Goal: Find specific page/section: Find specific page/section

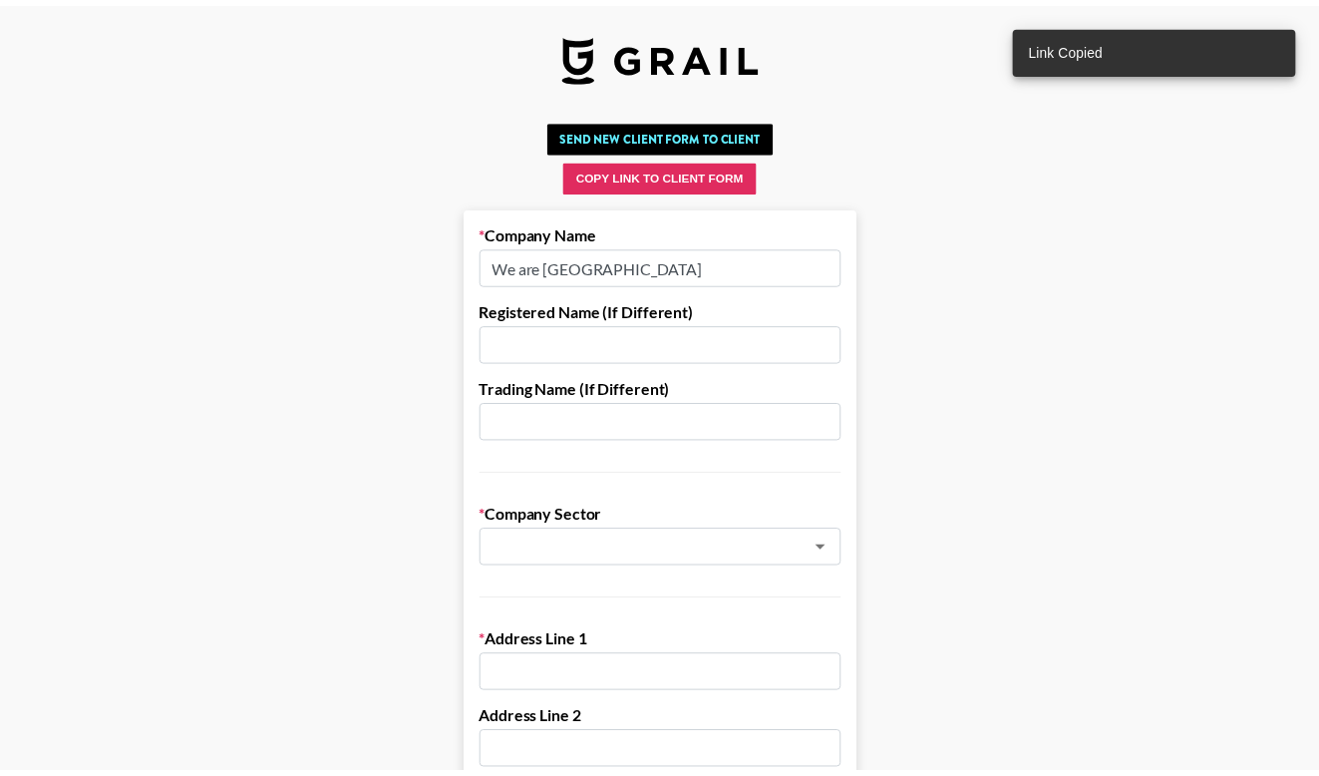
scroll to position [1458, 0]
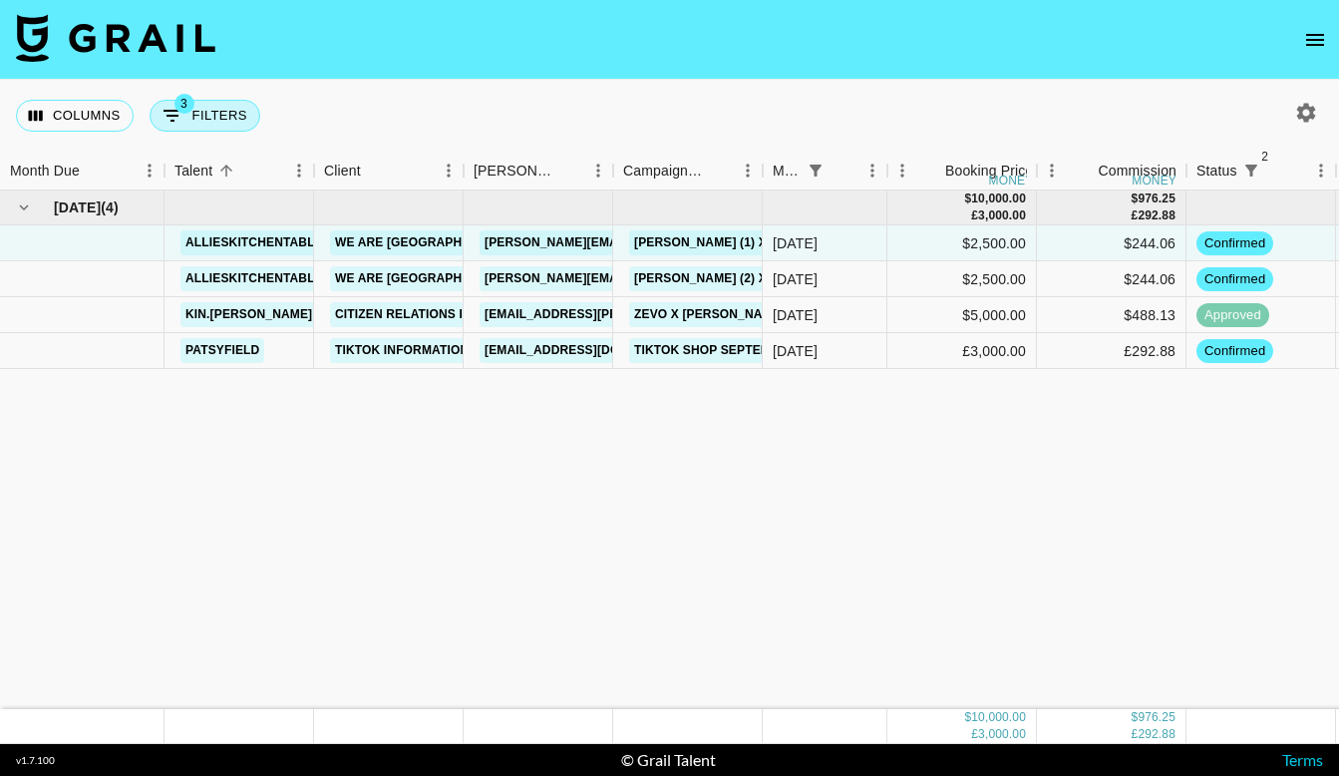
click at [195, 117] on button "3 Filters" at bounding box center [205, 116] width 111 height 32
select select "monthDue2"
select select "[DATE]"
select select "status"
select select "not"
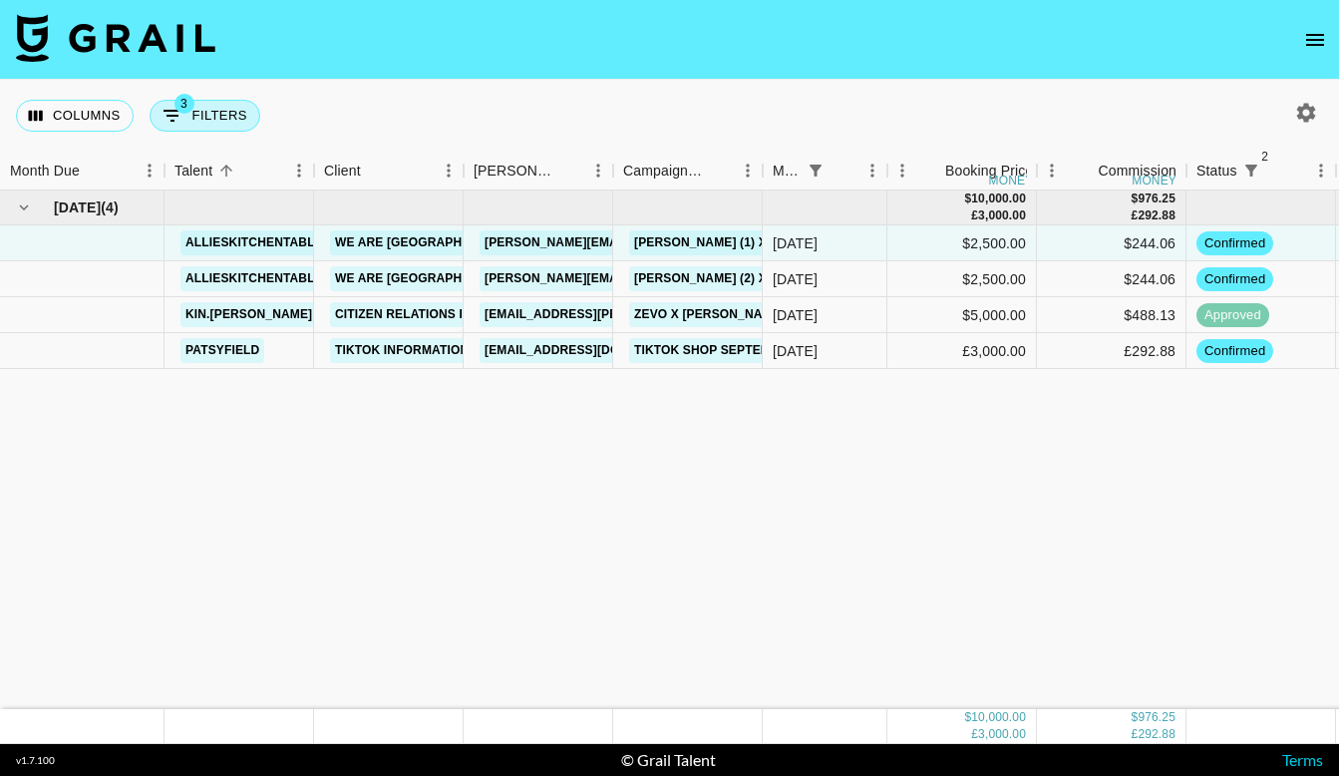
select select "declined"
select select "status"
select select "not"
select select "cancelled"
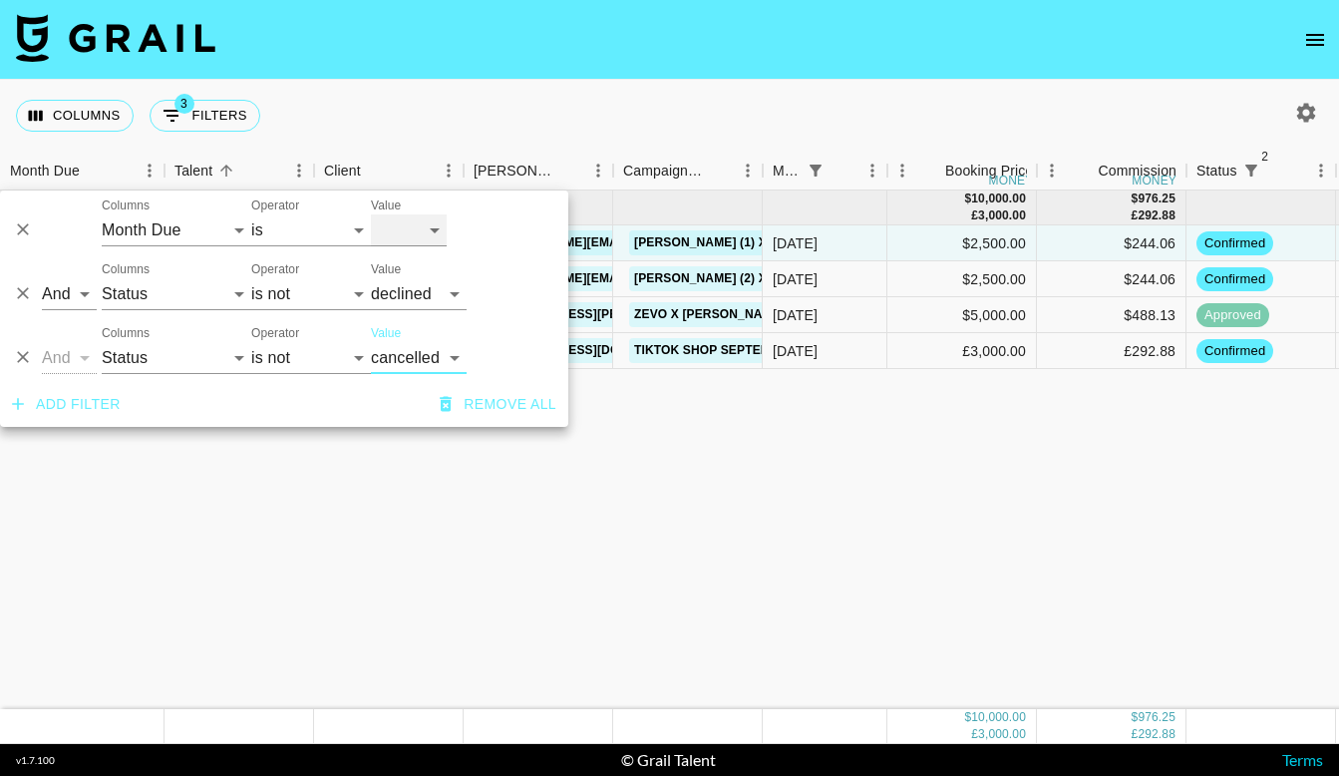
click at [402, 228] on select "[DATE] [DATE] '[DATE] May '[DATE] Mar '[DATE] Jan '[DATE] Nov '[DATE] Sep '[DAT…" at bounding box center [409, 230] width 76 height 32
click at [425, 224] on select "[DATE] [DATE] '[DATE] May '[DATE] Mar '[DATE] Jan '[DATE] Nov '[DATE] Sep '[DAT…" at bounding box center [409, 230] width 76 height 32
select select "[DATE]"
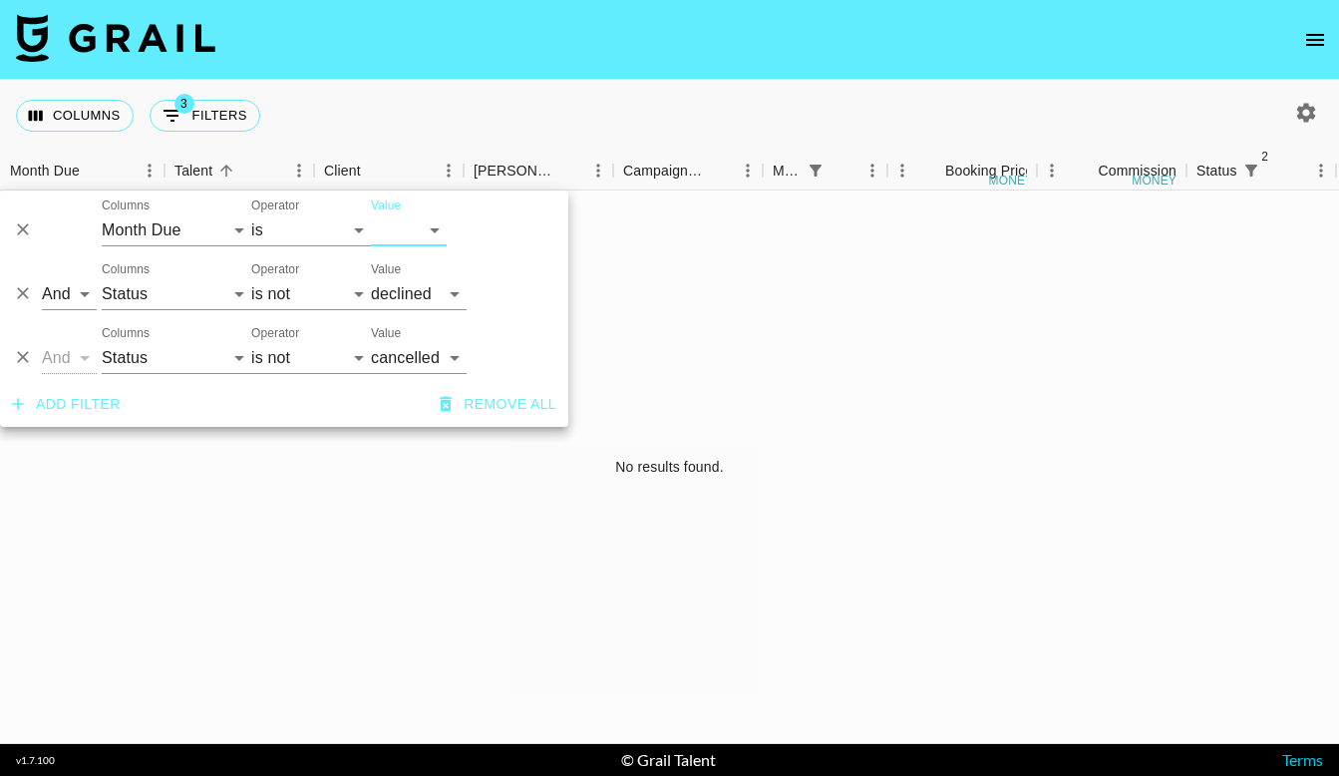
click at [1309, 102] on icon "button" at bounding box center [1306, 113] width 24 height 24
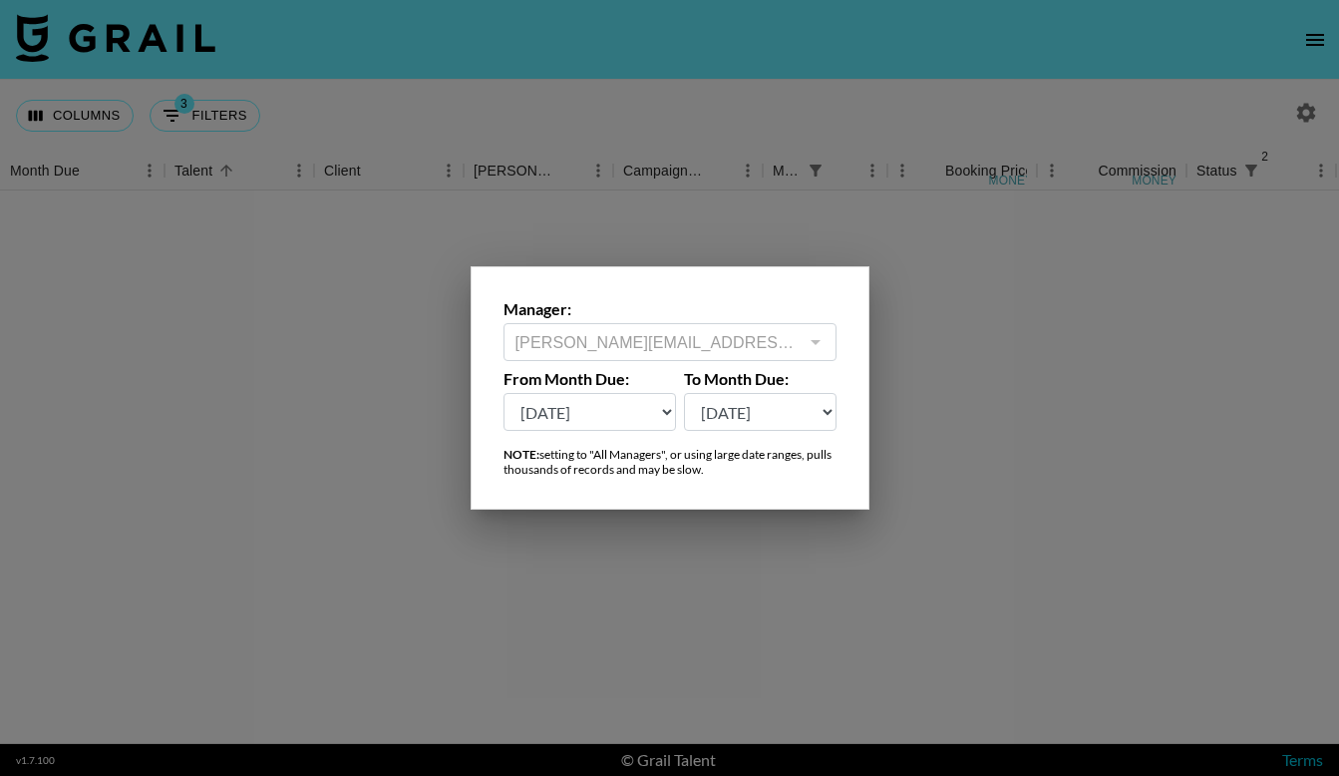
click at [539, 413] on select "[DATE] [DATE] '[DATE] May '[DATE] Mar '[DATE] Jan '[DATE] Nov '[DATE] Sep '[DAT…" at bounding box center [589, 412] width 173 height 38
select select "[DATE]"
click at [321, 244] on div at bounding box center [669, 388] width 1339 height 776
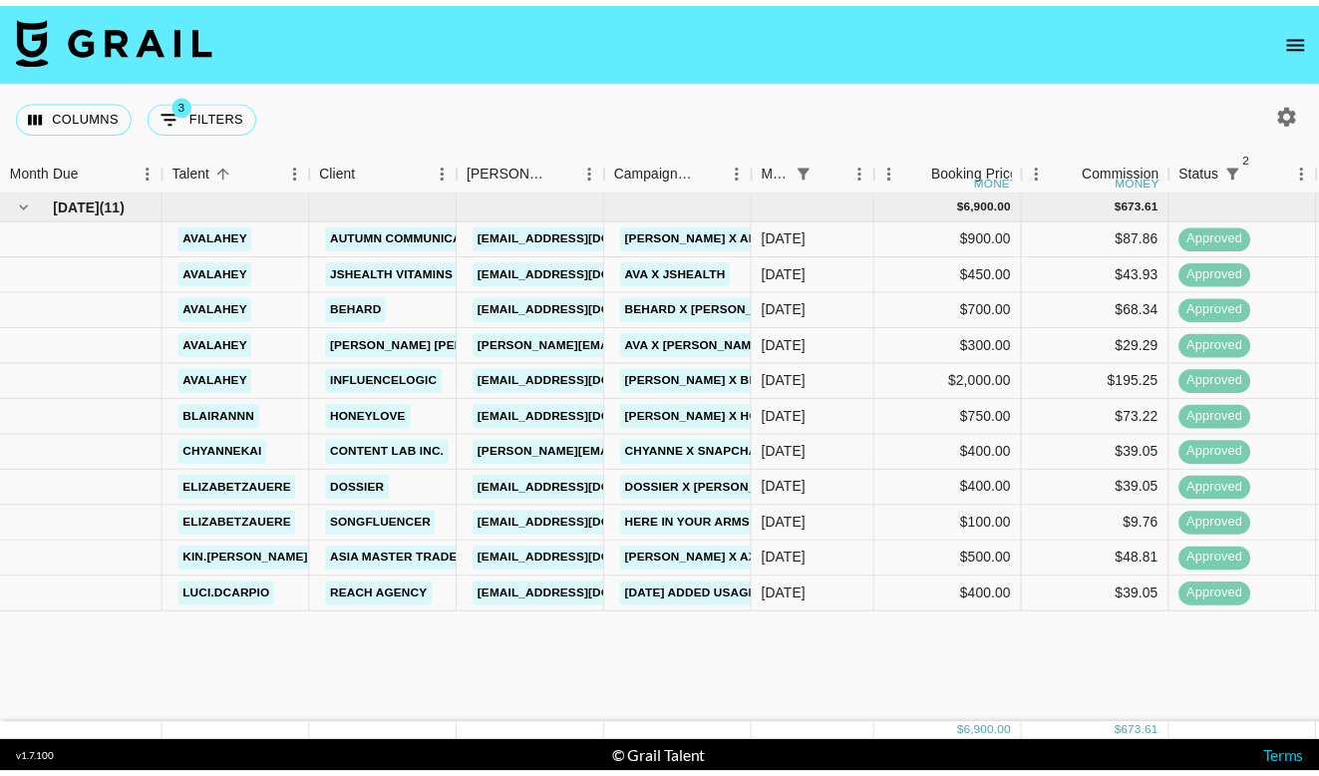
scroll to position [0, 33]
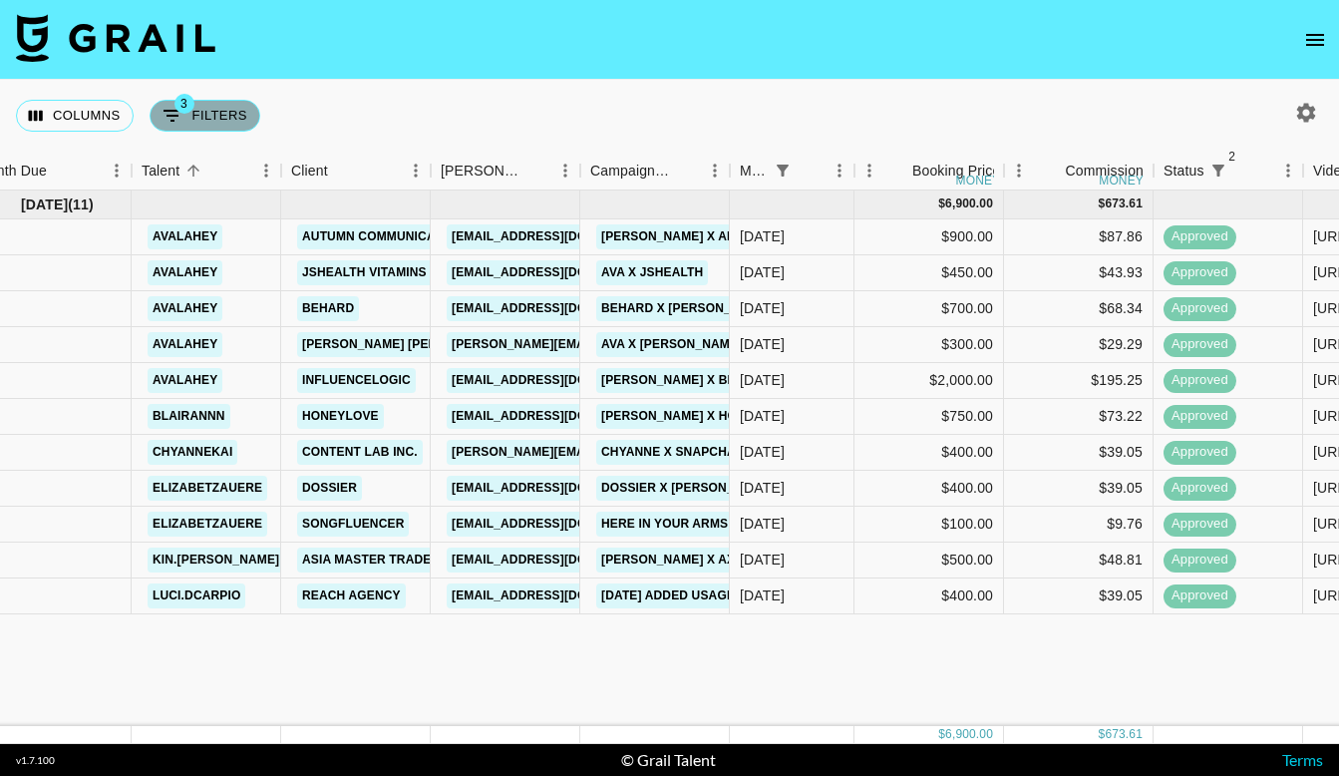
click at [224, 118] on button "3 Filters" at bounding box center [205, 116] width 111 height 32
select select "monthDue2"
select select "[DATE]"
select select "status"
select select "not"
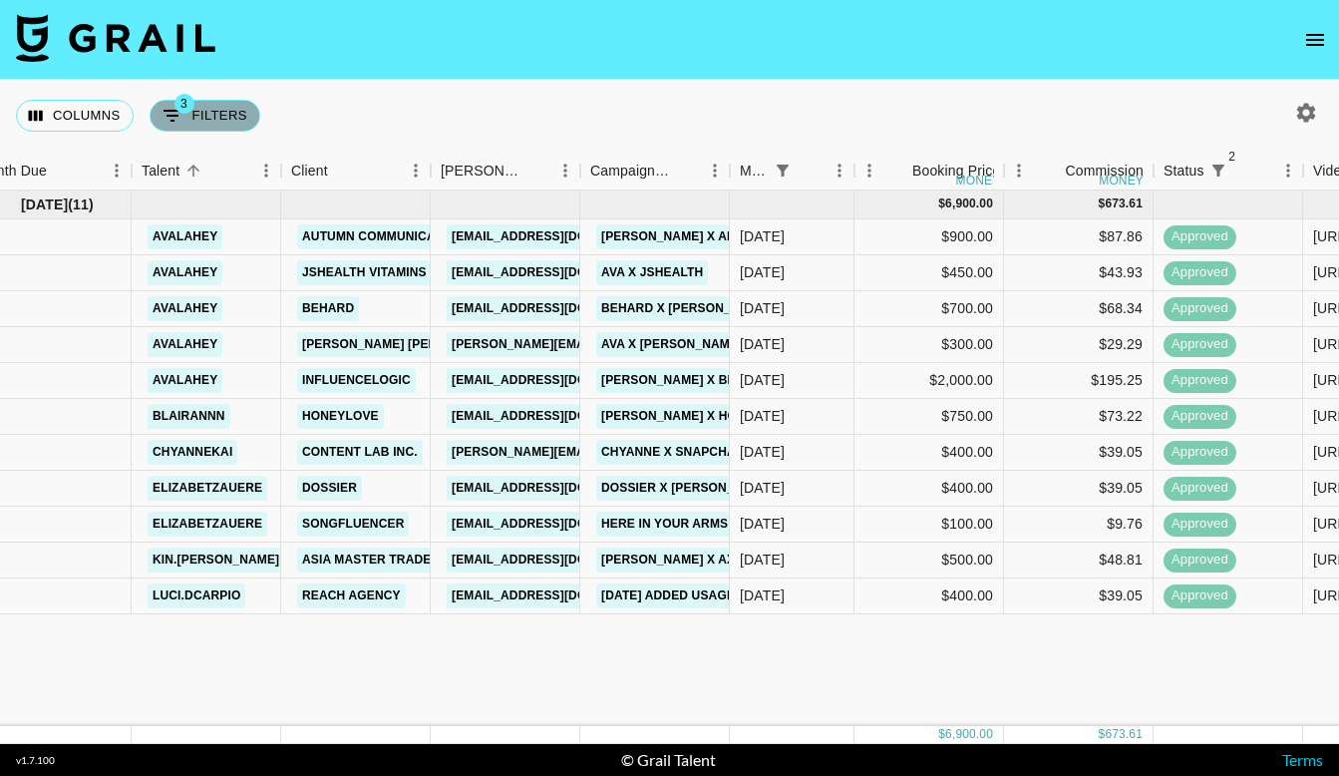
select select "declined"
select select "status"
select select "not"
select select "cancelled"
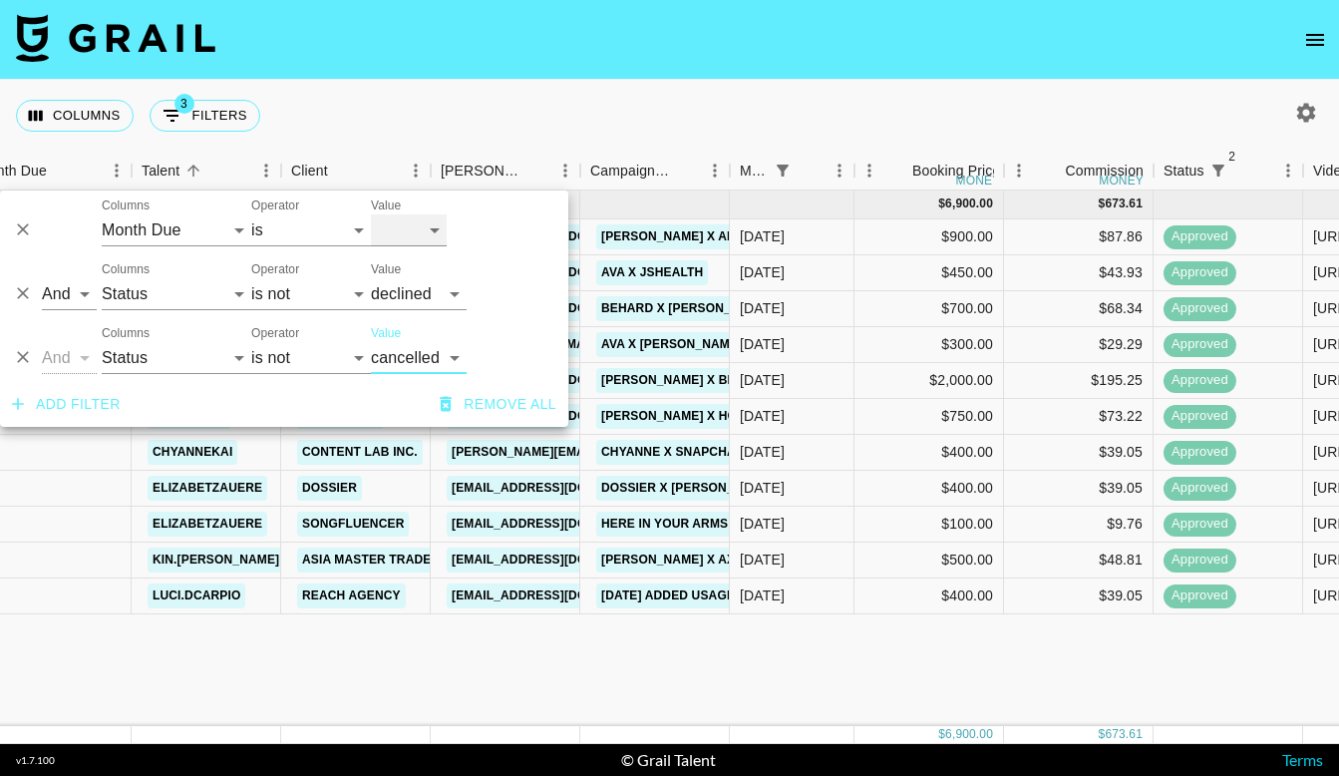
click at [435, 225] on select "[DATE] [DATE] '[DATE] May '[DATE] Mar '[DATE] Jan '[DATE] Nov '[DATE] Sep '[DAT…" at bounding box center [409, 230] width 76 height 32
select select "[DATE]"
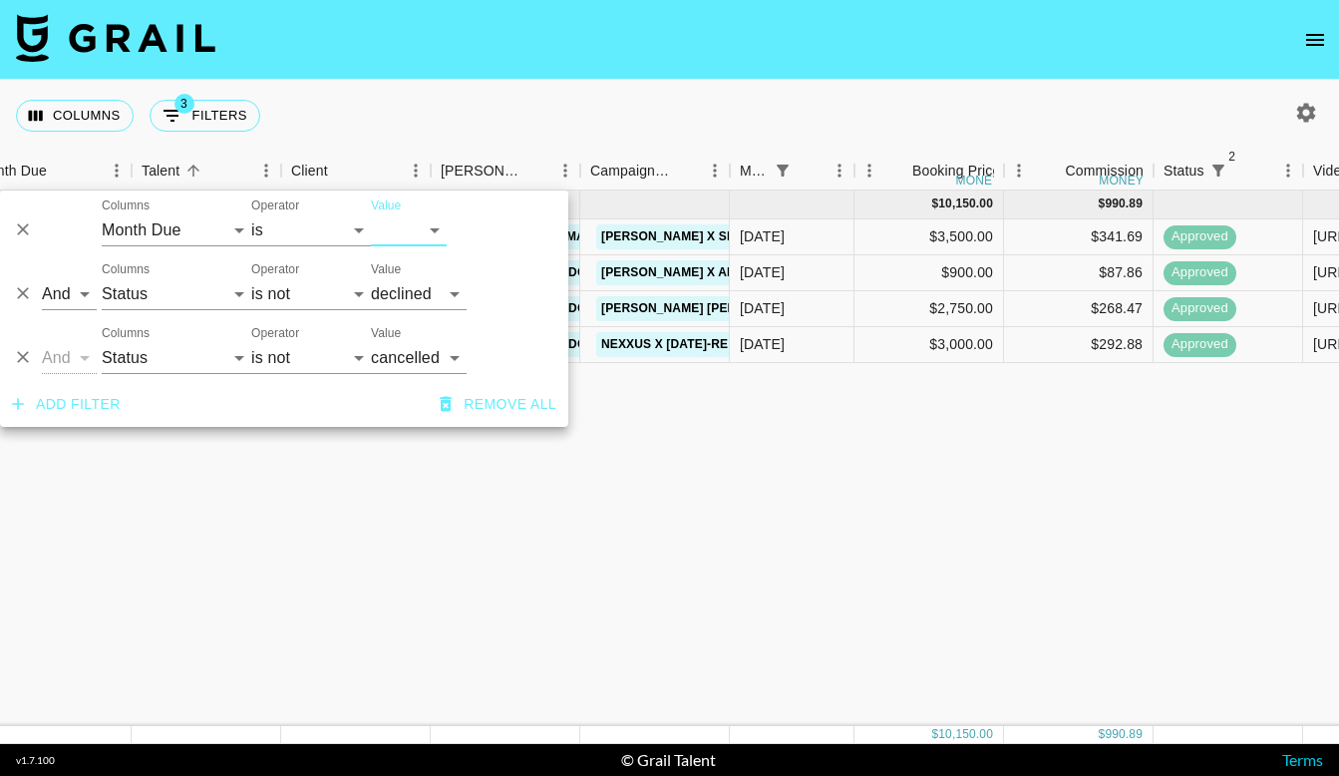
click at [761, 484] on div "[DATE] ( 4 ) $ 10,150.00 $ 990.89 allieskitchentable Luckie [EMAIL_ADDRESS][PER…" at bounding box center [1048, 457] width 2163 height 535
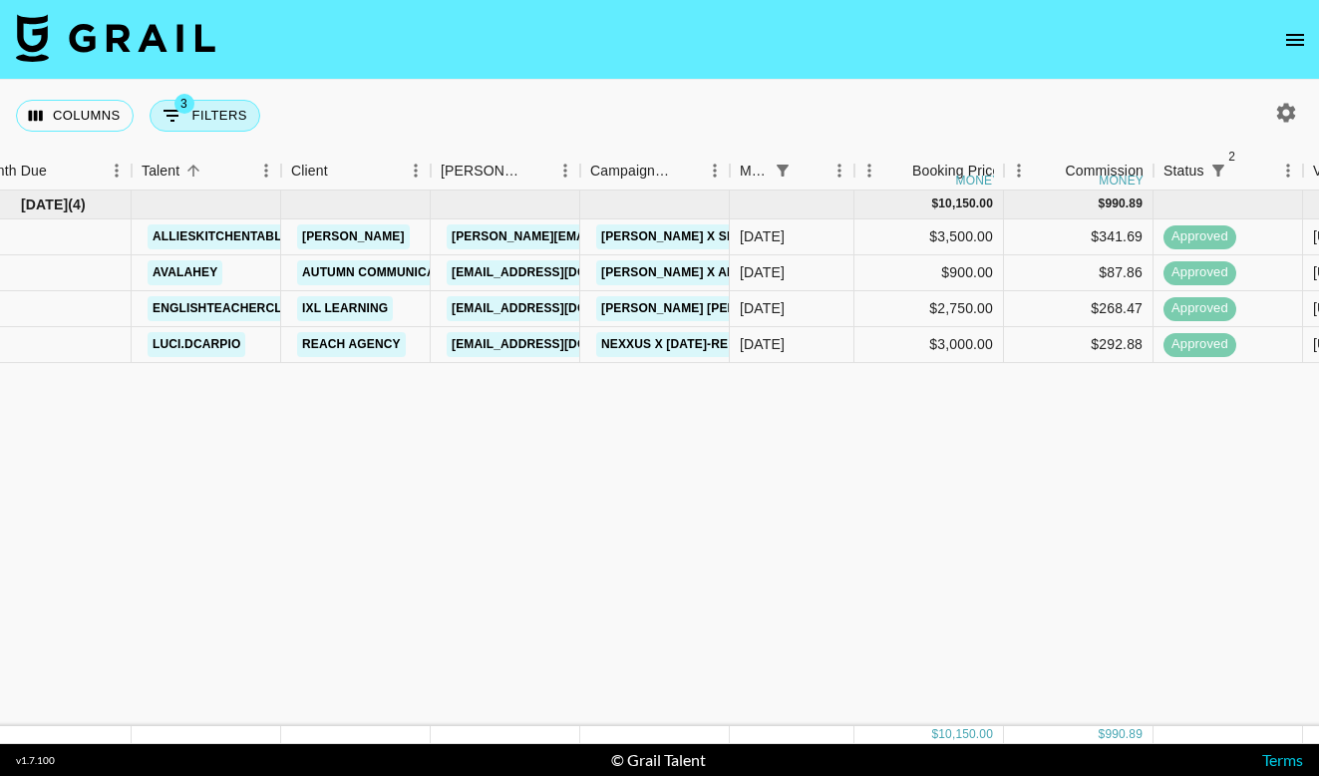
click at [196, 117] on button "3 Filters" at bounding box center [205, 116] width 111 height 32
select select "monthDue2"
select select "[DATE]"
select select "status"
select select "not"
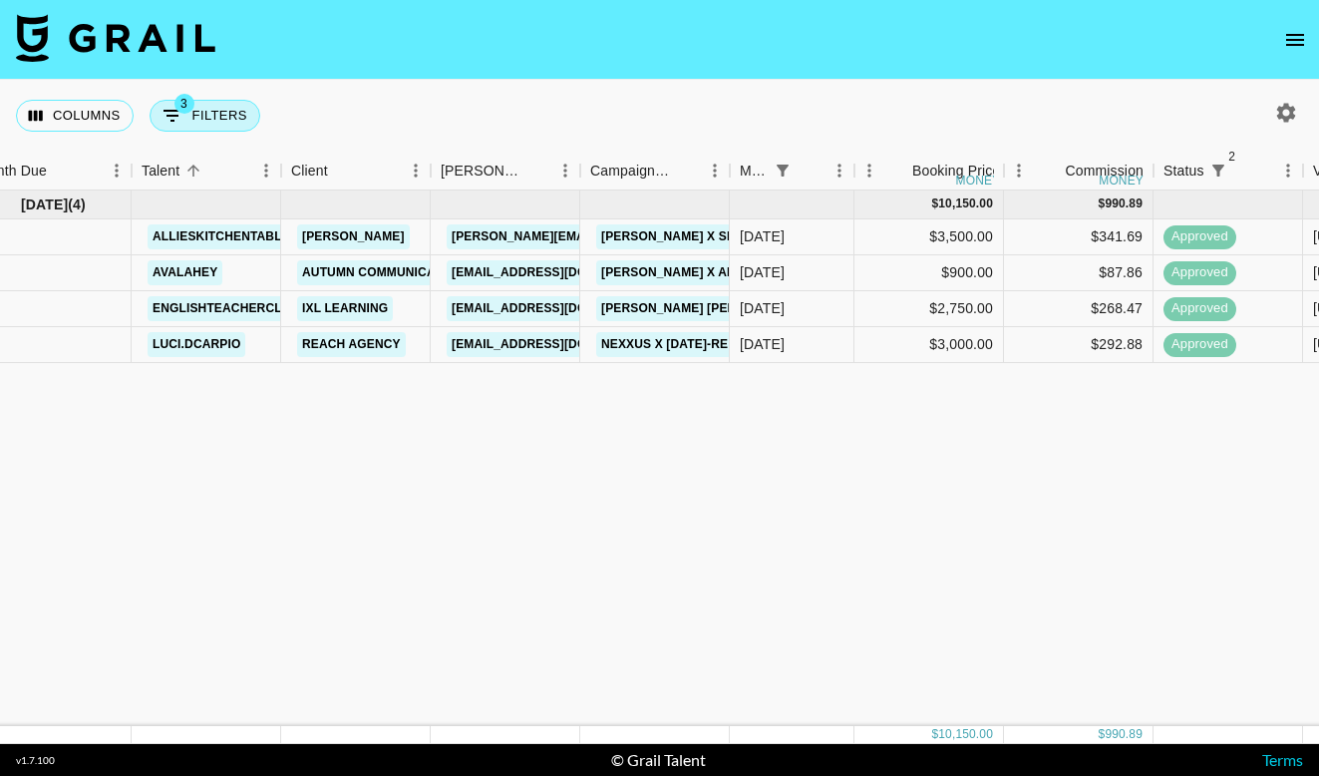
select select "declined"
select select "status"
select select "not"
select select "cancelled"
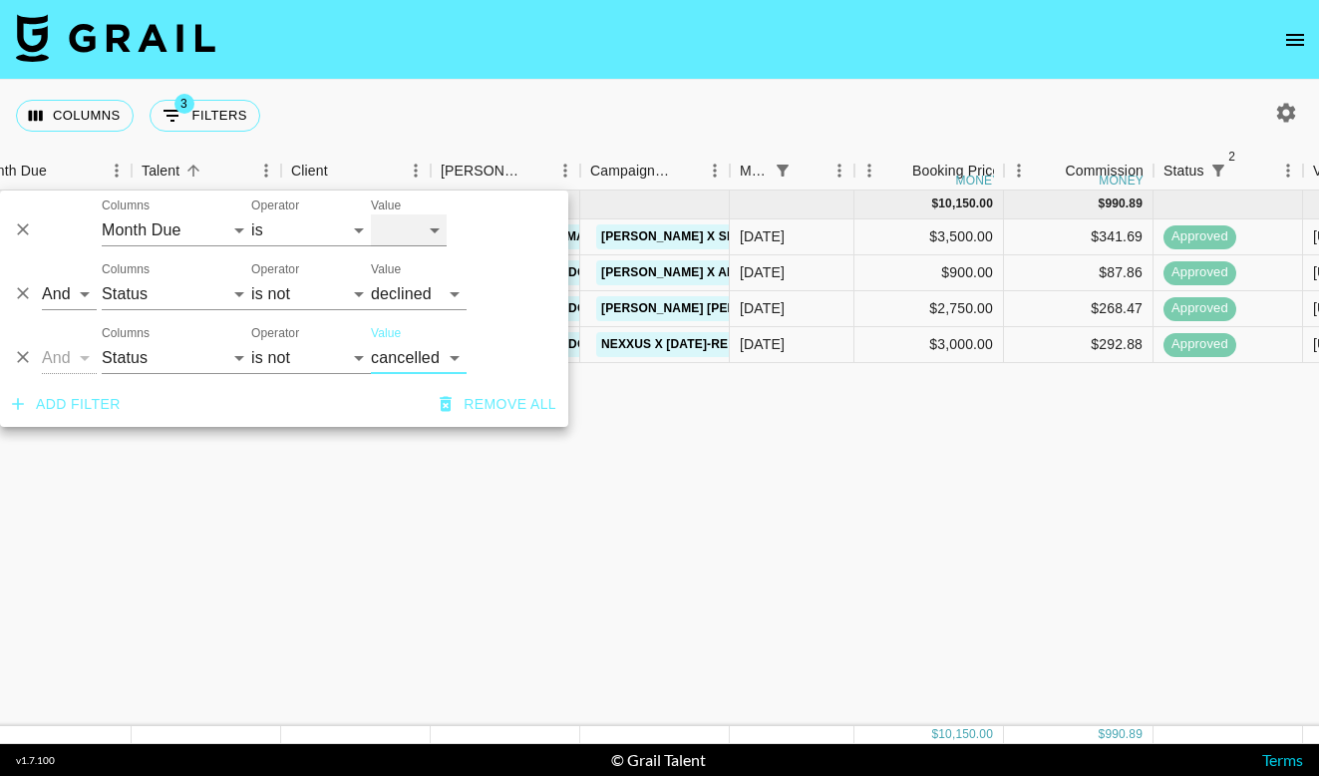
click at [424, 229] on select "[DATE] [DATE] '[DATE] May '[DATE] Mar '[DATE] Jan '[DATE] Nov '[DATE] Sep '[DAT…" at bounding box center [409, 230] width 76 height 32
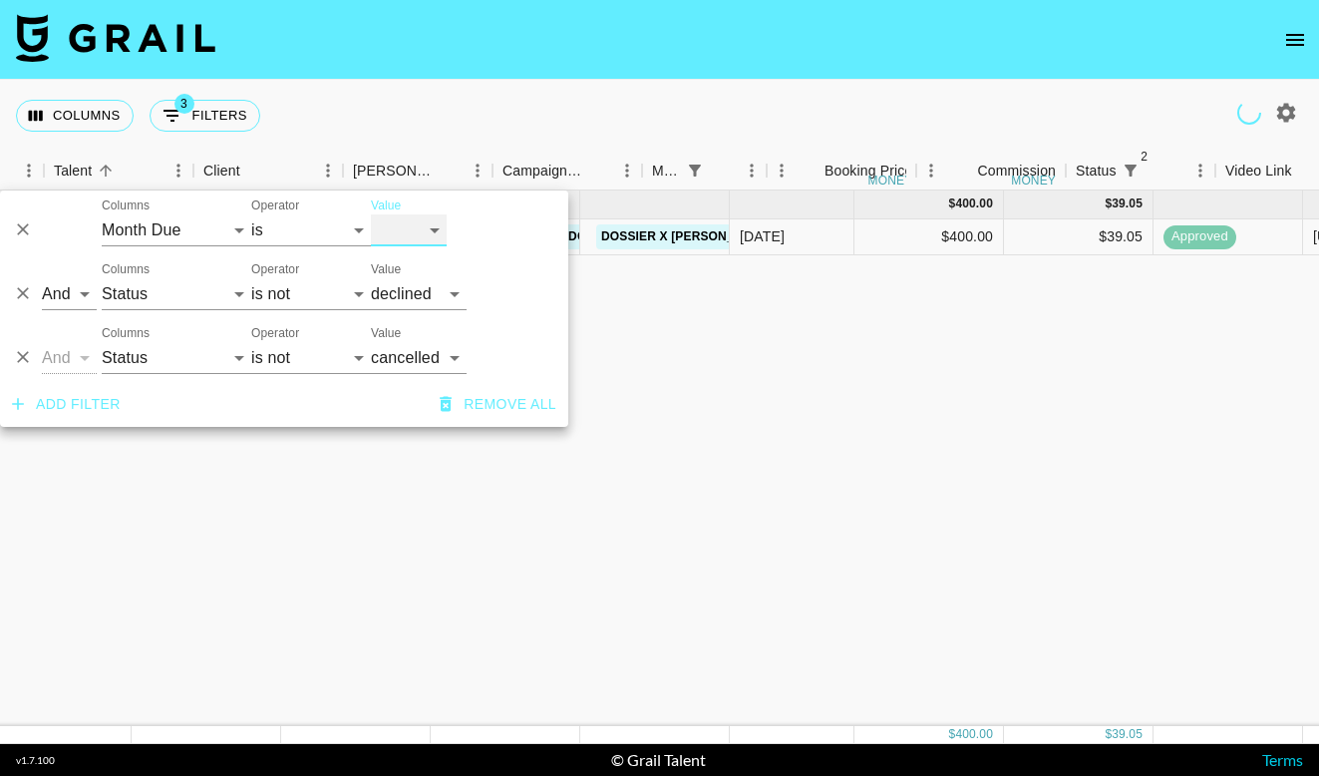
scroll to position [0, 129]
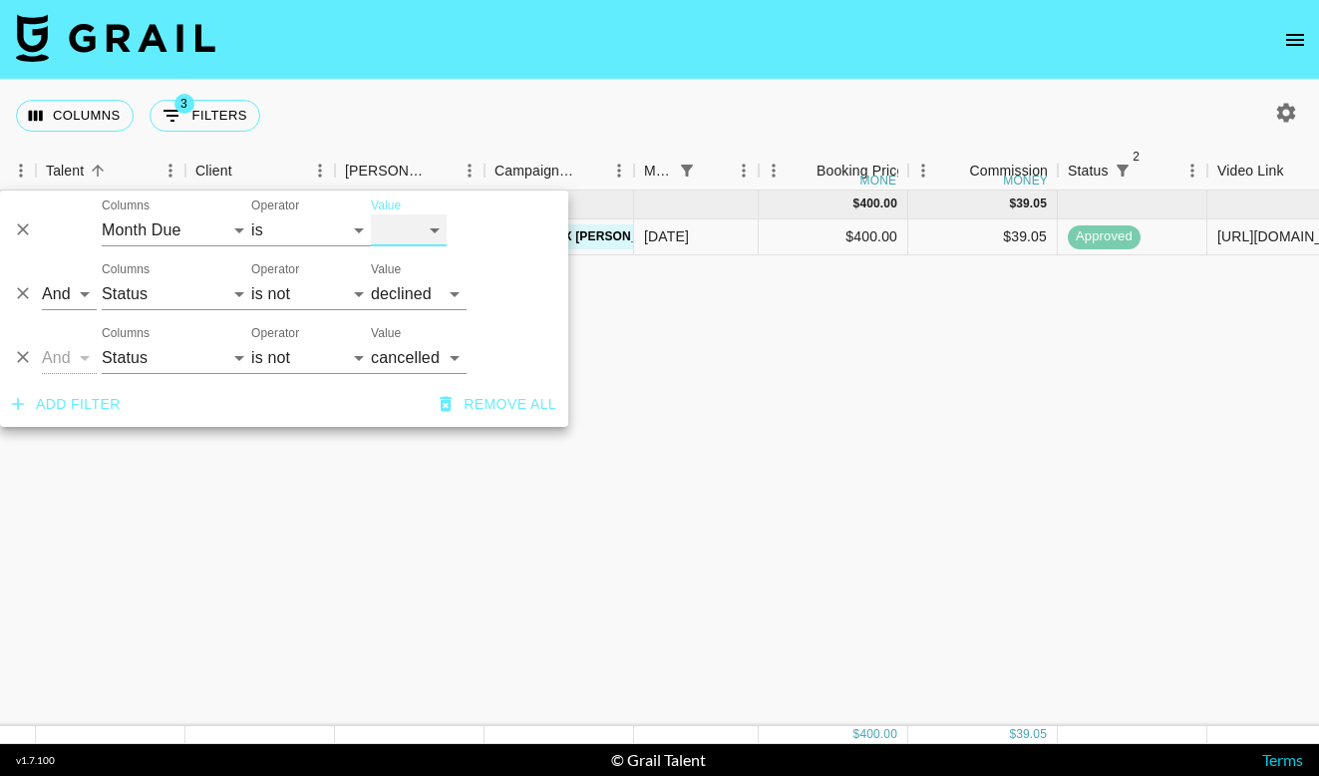
click at [424, 232] on select "[DATE] [DATE] '[DATE] May '[DATE] Mar '[DATE] Jan '[DATE] Nov '[DATE] Sep '[DAT…" at bounding box center [409, 230] width 76 height 32
select select "[DATE]"
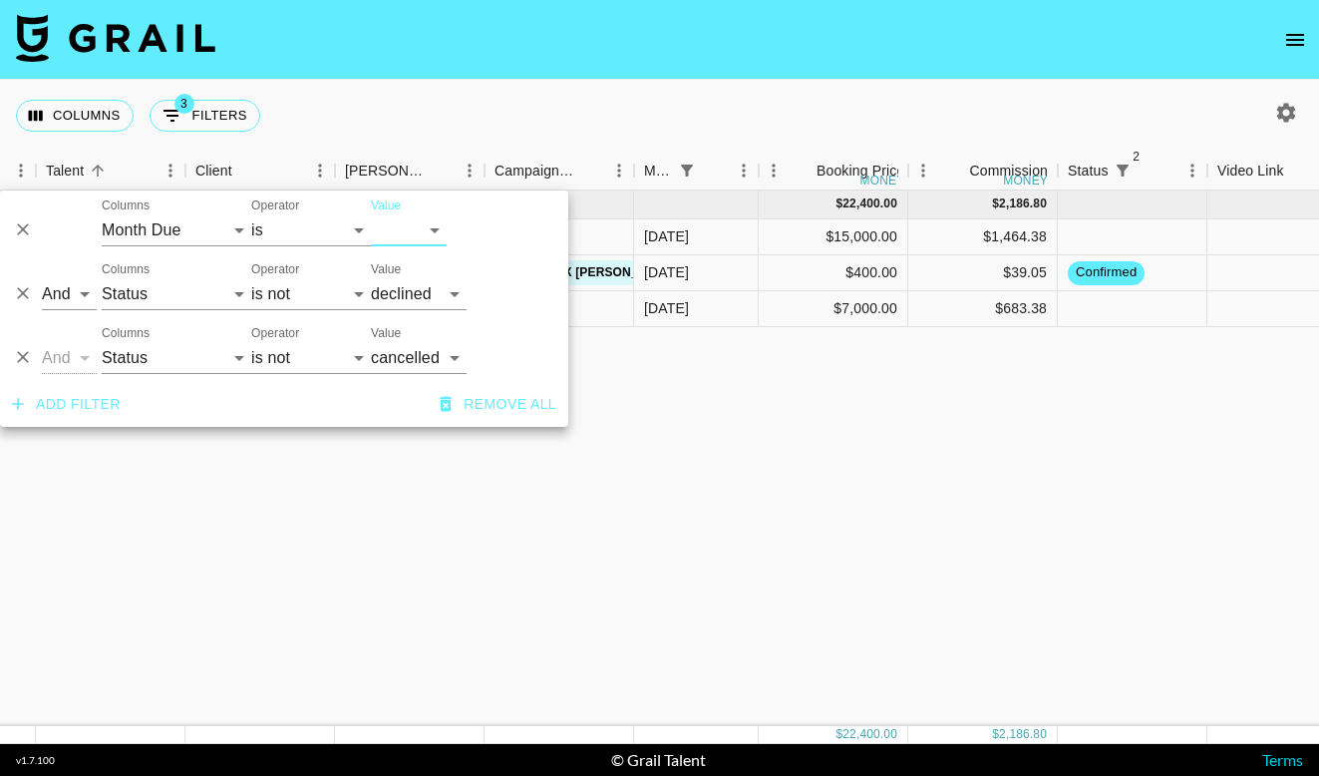
click at [914, 423] on div "[DATE] ( 3 ) $ 22,400.00 $ 2,186.80 ajgreene15 House of Marketers [PERSON_NAME]…" at bounding box center [952, 457] width 2163 height 535
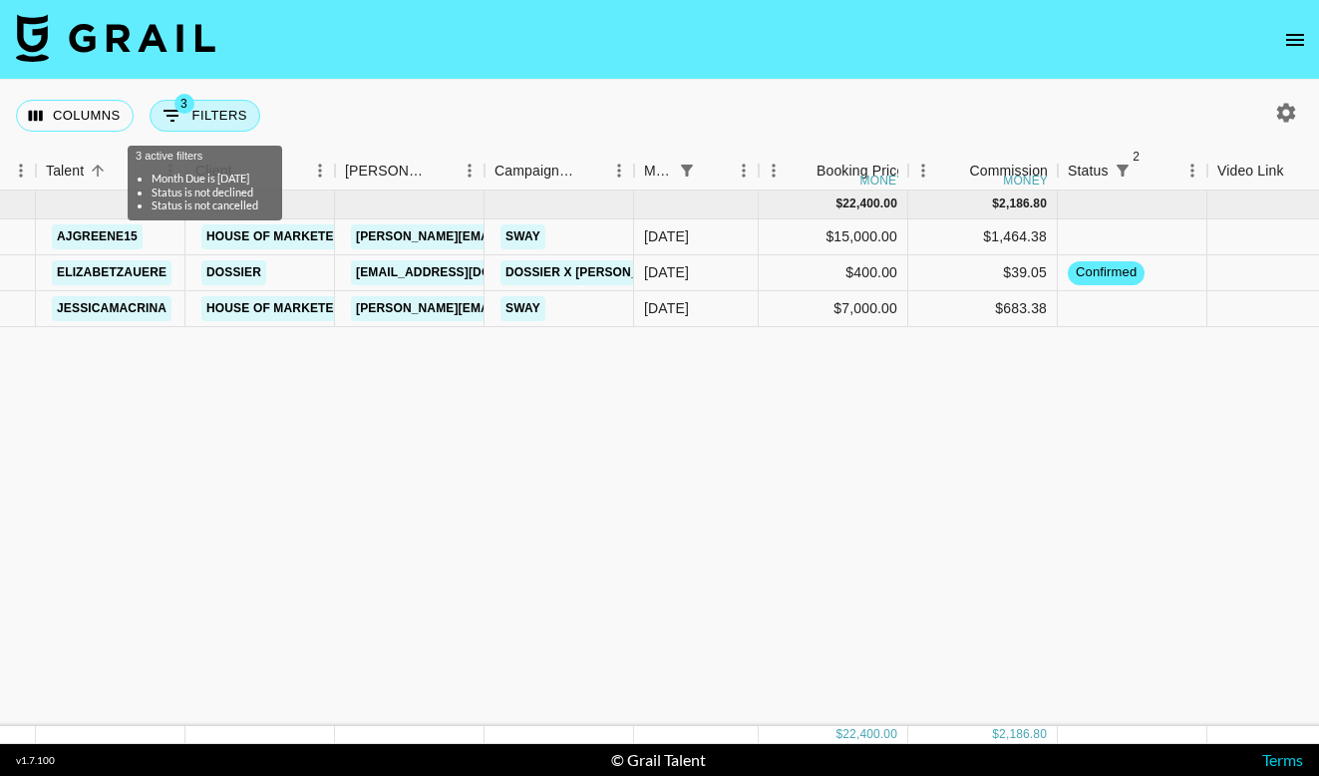
click at [217, 103] on button "3 Filters" at bounding box center [205, 116] width 111 height 32
select select "monthDue2"
select select "[DATE]"
select select "status"
select select "not"
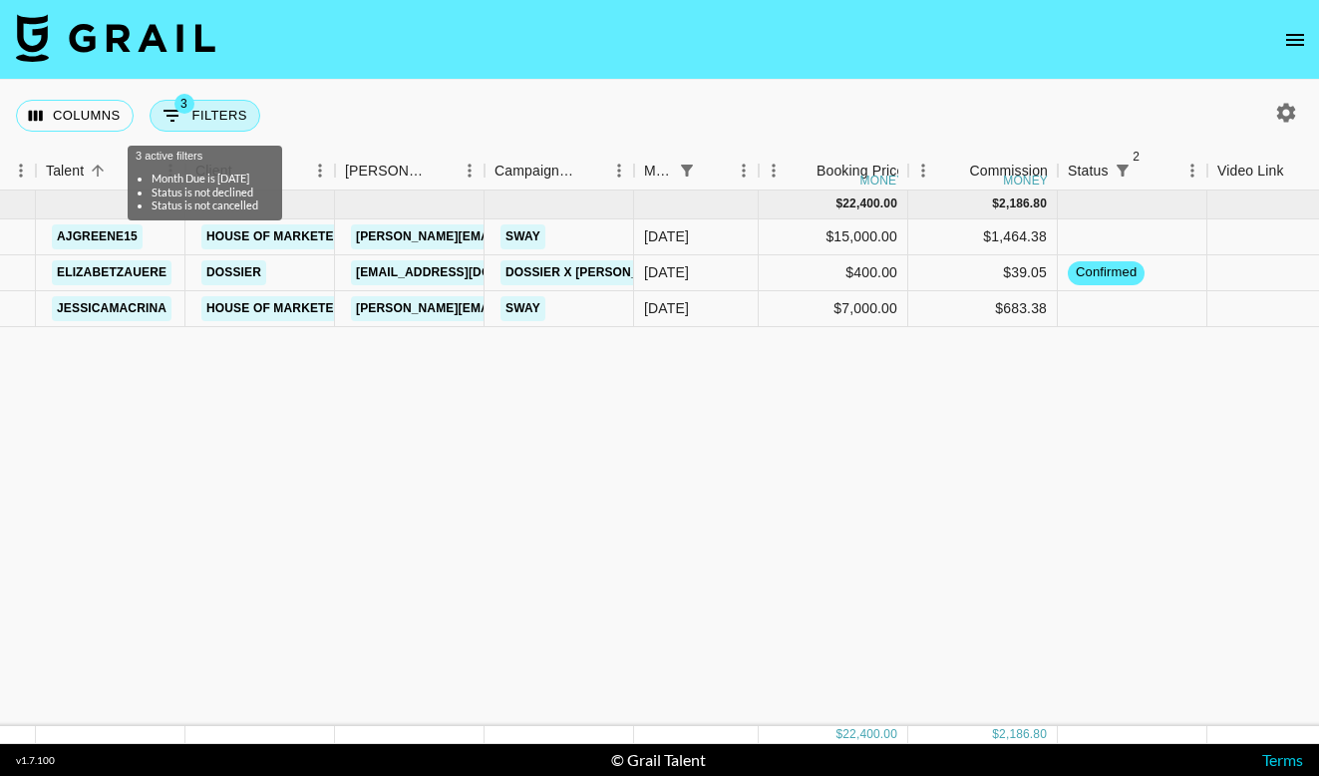
select select "declined"
select select "status"
select select "not"
select select "cancelled"
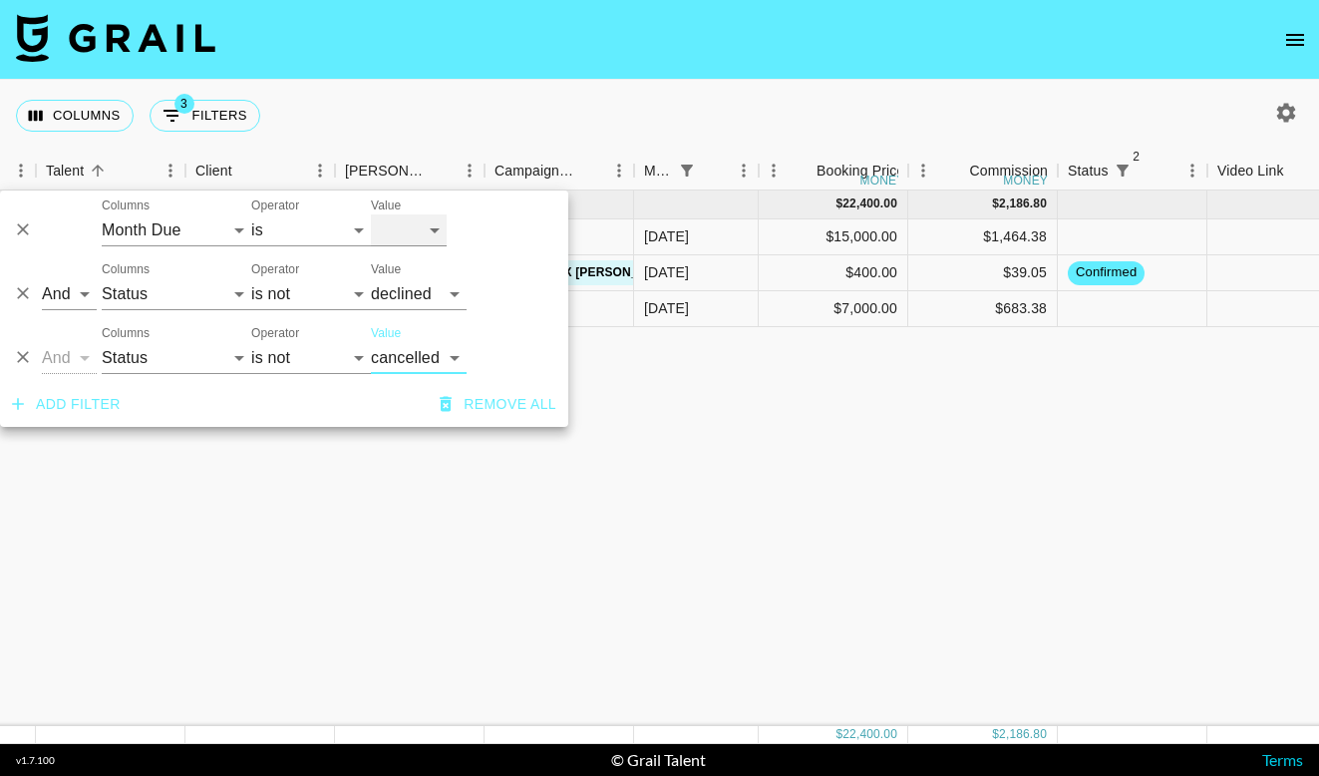
click at [405, 225] on select "[DATE] [DATE] '[DATE] May '[DATE] Mar '[DATE] Jan '[DATE] Nov '[DATE] Sep '[DAT…" at bounding box center [409, 230] width 76 height 32
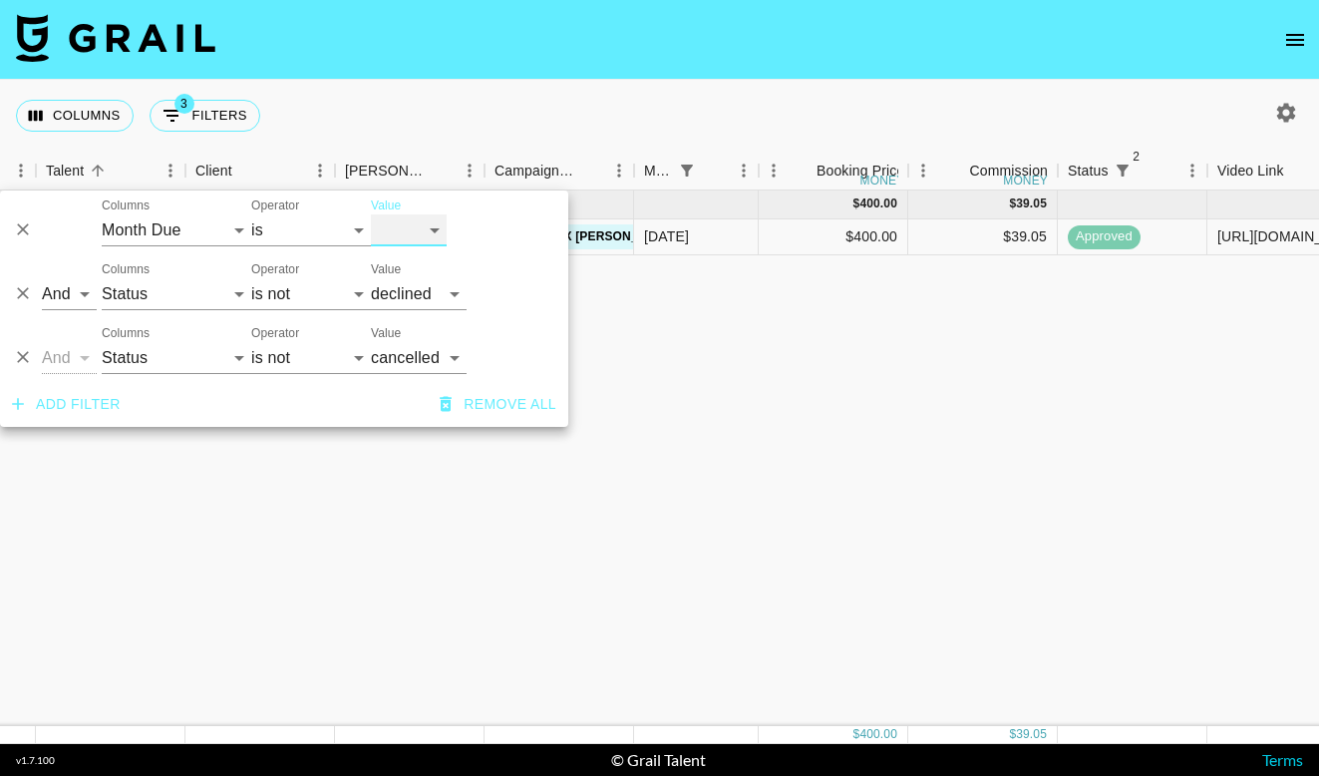
click at [434, 231] on select "[DATE] [DATE] '[DATE] May '[DATE] Mar '[DATE] Jan '[DATE] Nov '[DATE] Sep '[DAT…" at bounding box center [409, 230] width 76 height 32
select select "[DATE]"
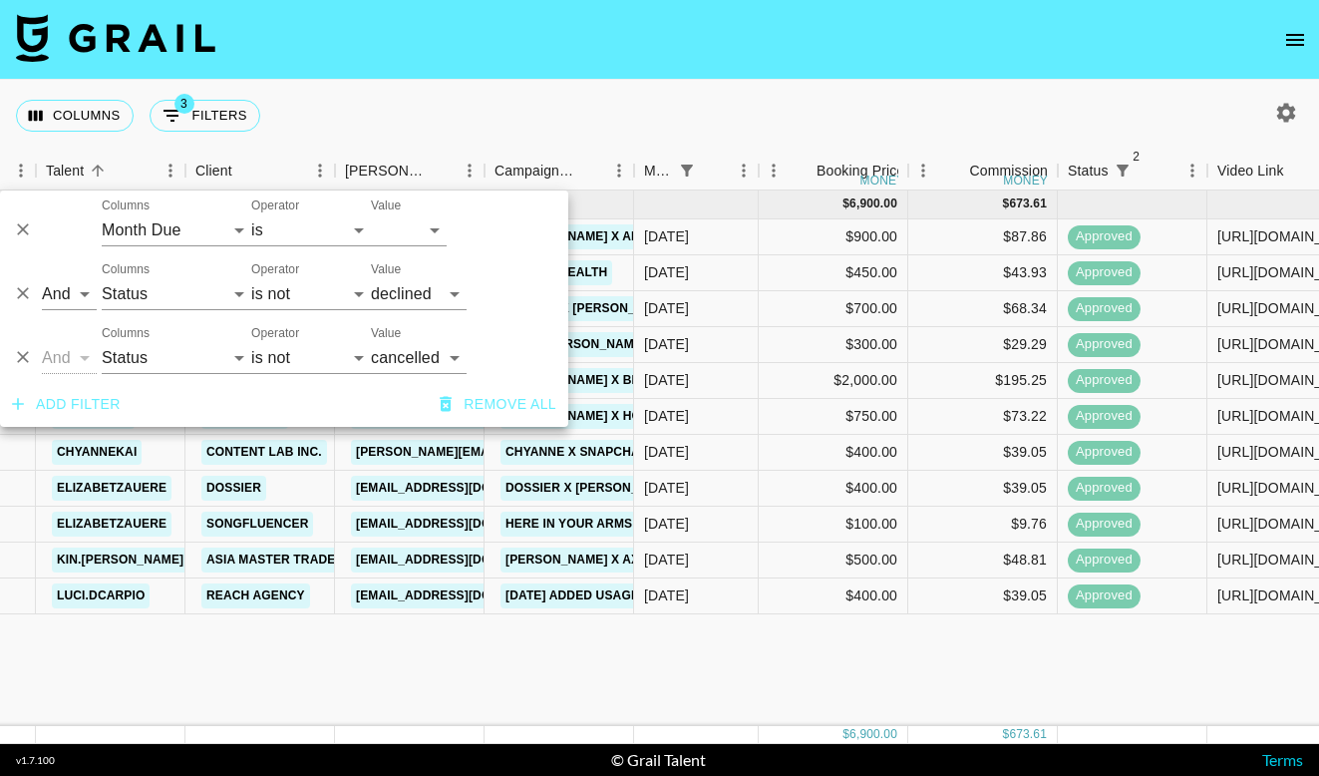
click at [731, 61] on nav at bounding box center [659, 40] width 1319 height 80
